Goal: Task Accomplishment & Management: Manage account settings

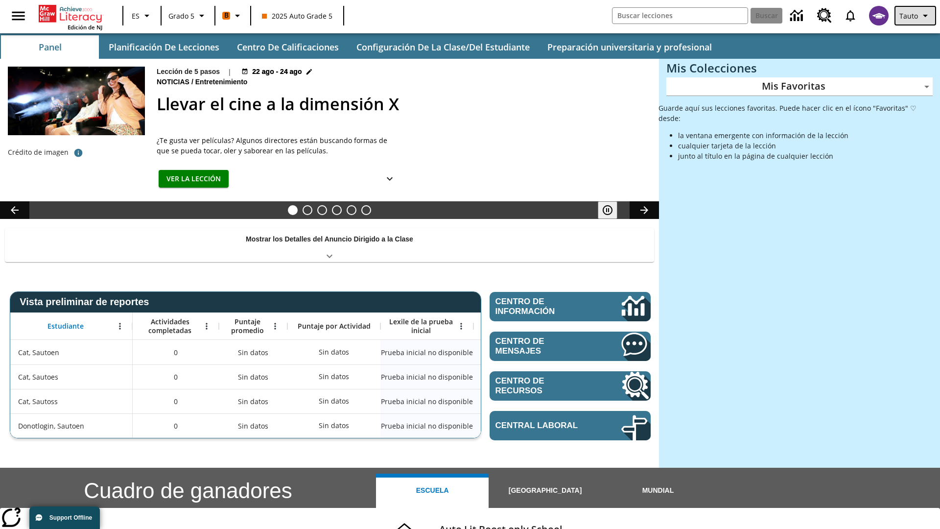
click at [916, 16] on span "Tauto" at bounding box center [908, 16] width 19 height 10
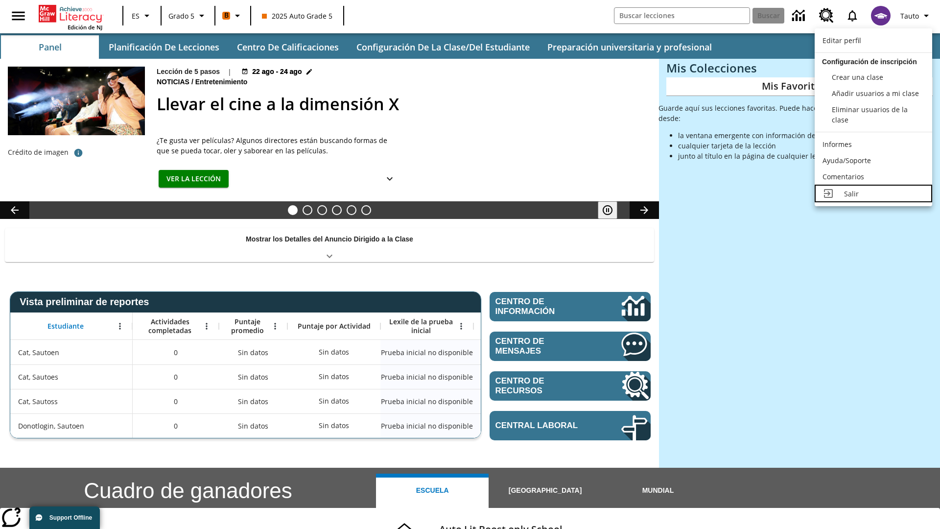
click at [873, 193] on div "Salir" at bounding box center [884, 193] width 80 height 10
